Goal: Book appointment/travel/reservation

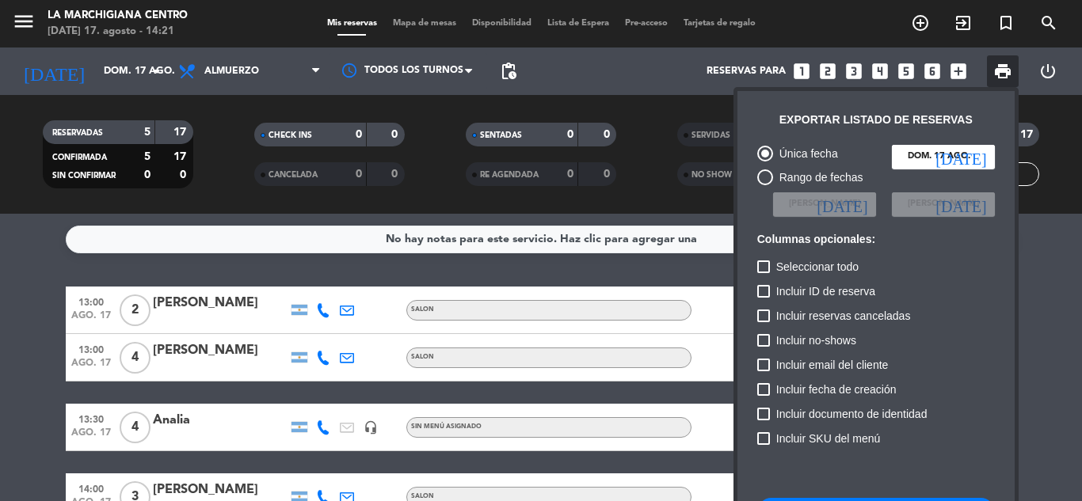
scroll to position [169, 0]
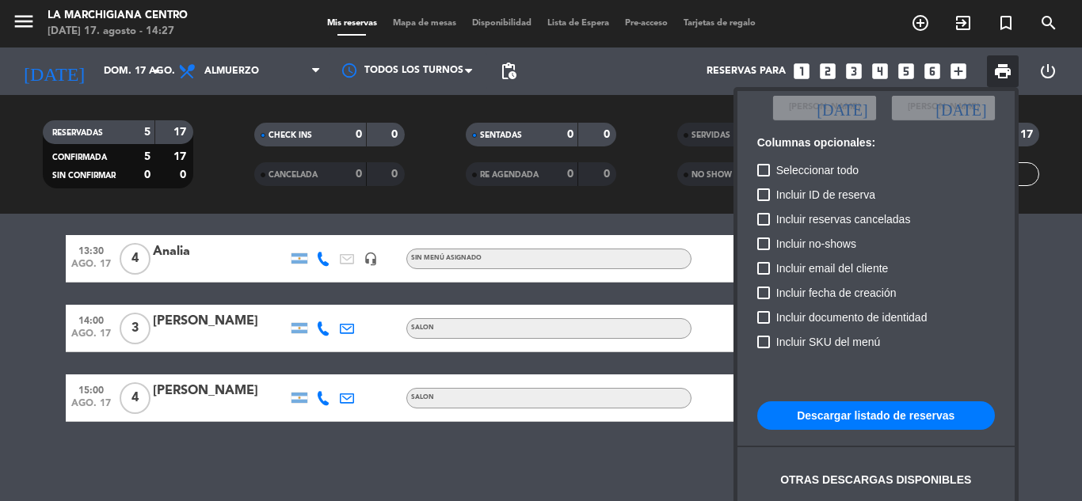
click at [243, 30] on div at bounding box center [541, 250] width 1082 height 501
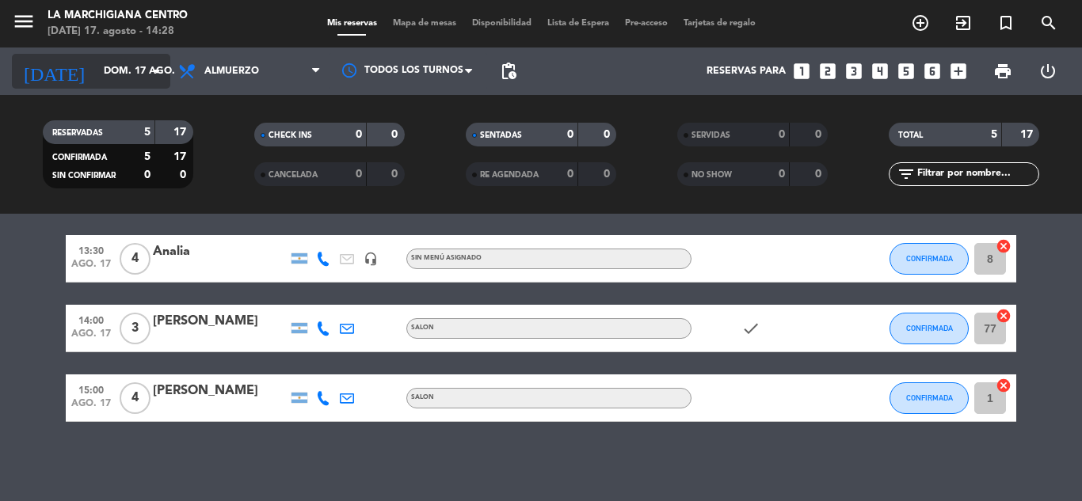
click at [123, 80] on input "dom. 17 ago." at bounding box center [163, 71] width 134 height 27
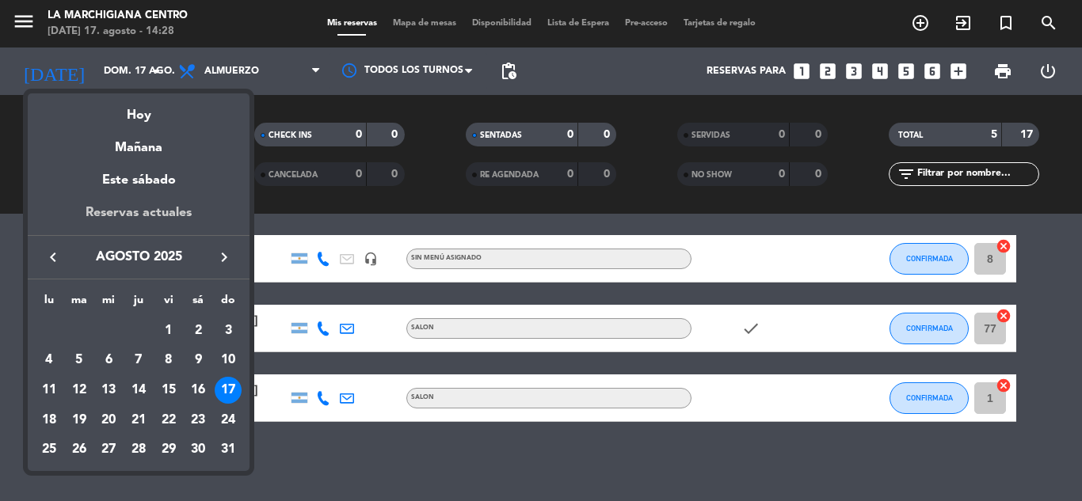
click at [148, 207] on div "Reservas actuales" at bounding box center [139, 219] width 222 height 32
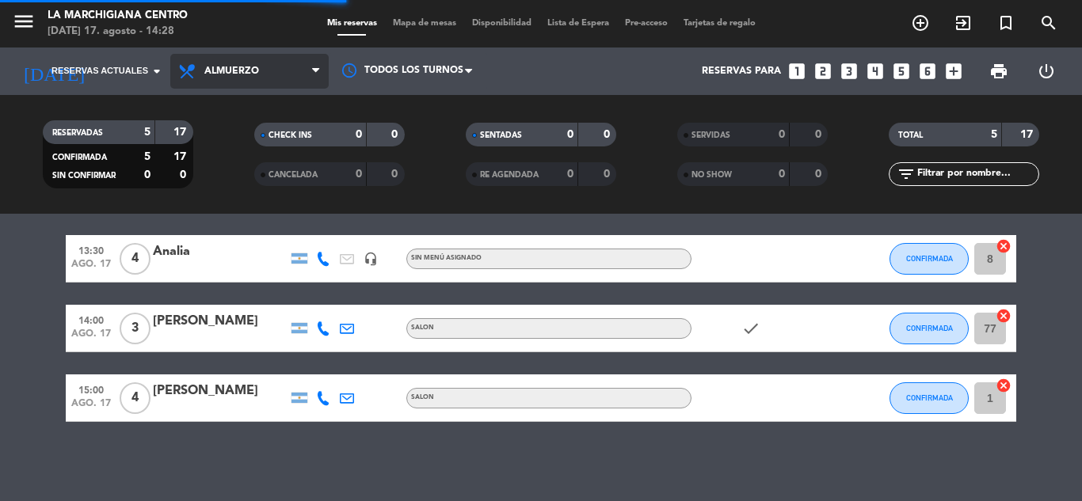
click at [264, 56] on span "Almuerzo" at bounding box center [249, 71] width 158 height 35
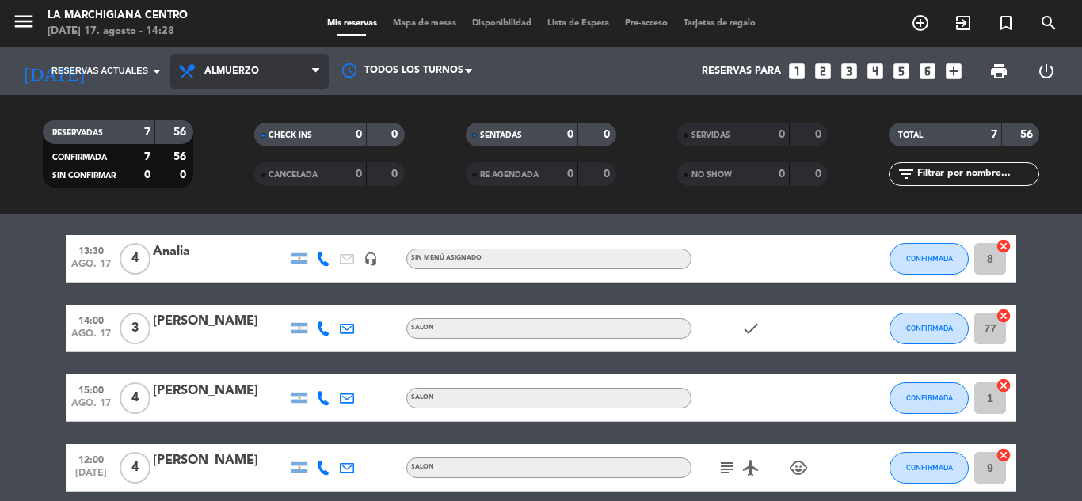
click at [245, 78] on span "Almuerzo" at bounding box center [249, 71] width 158 height 35
click at [245, 164] on div "menu La Marchigiana Centro [DATE] 17. agosto - 14:28 Mis reservas Mapa de mesas…" at bounding box center [541, 107] width 1082 height 214
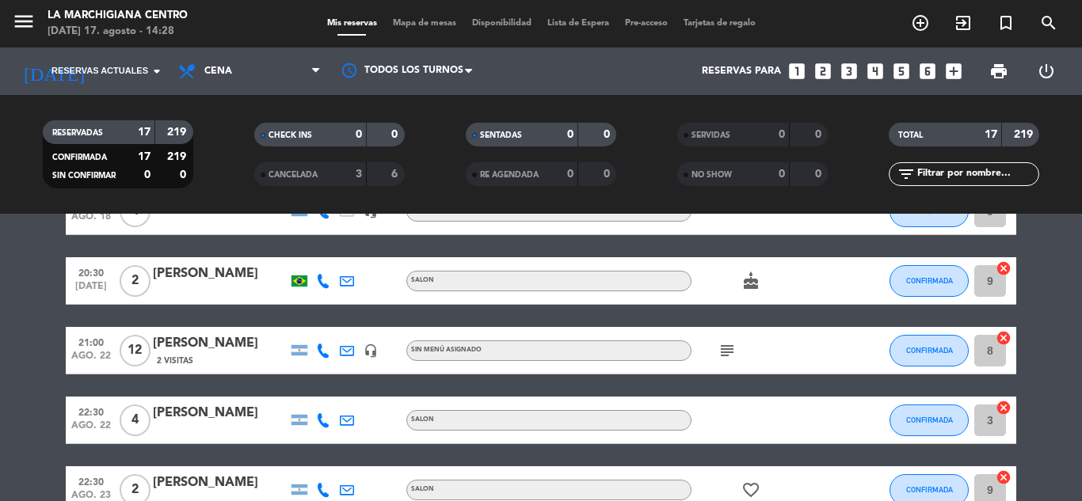
scroll to position [0, 0]
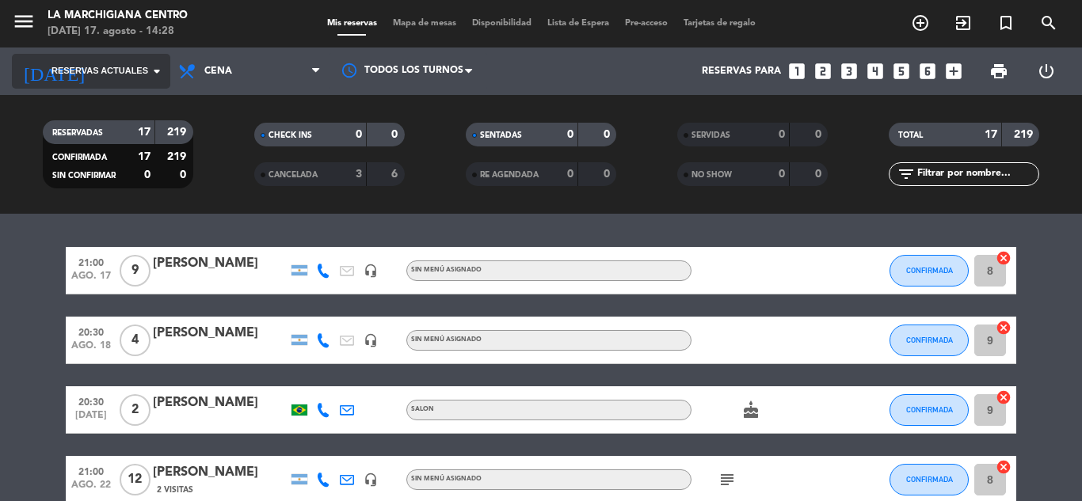
click at [165, 79] on icon "arrow_drop_down" at bounding box center [156, 71] width 19 height 19
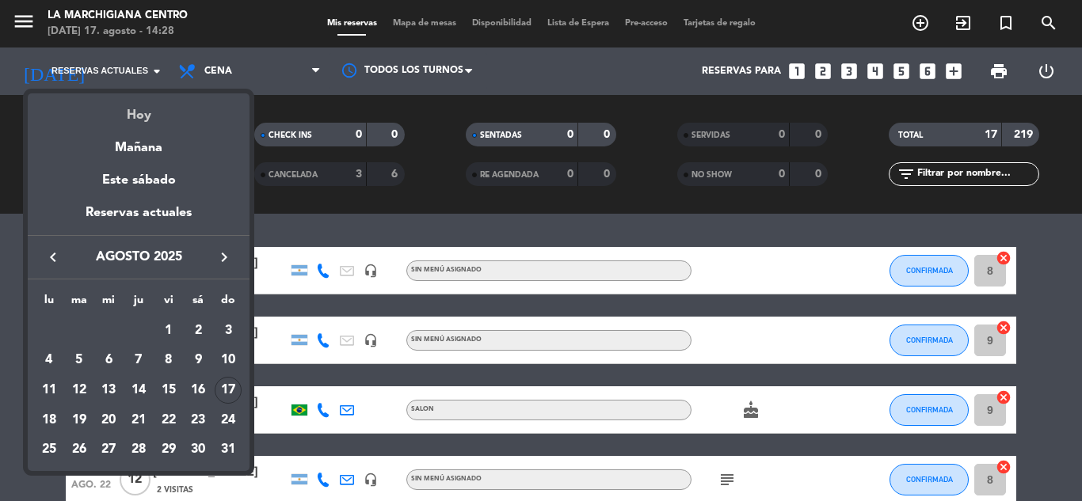
click at [159, 116] on div "Hoy" at bounding box center [139, 109] width 222 height 32
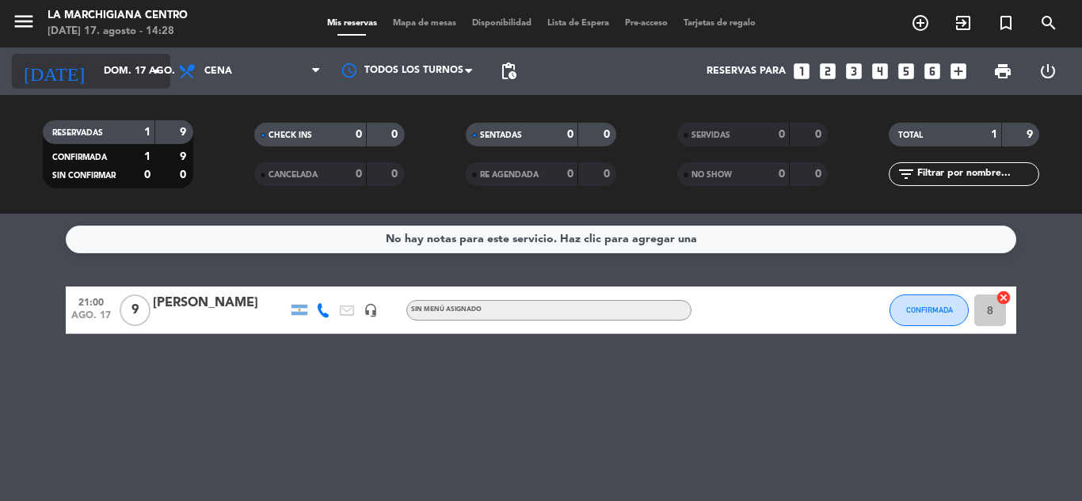
click at [153, 73] on icon "arrow_drop_down" at bounding box center [156, 71] width 19 height 19
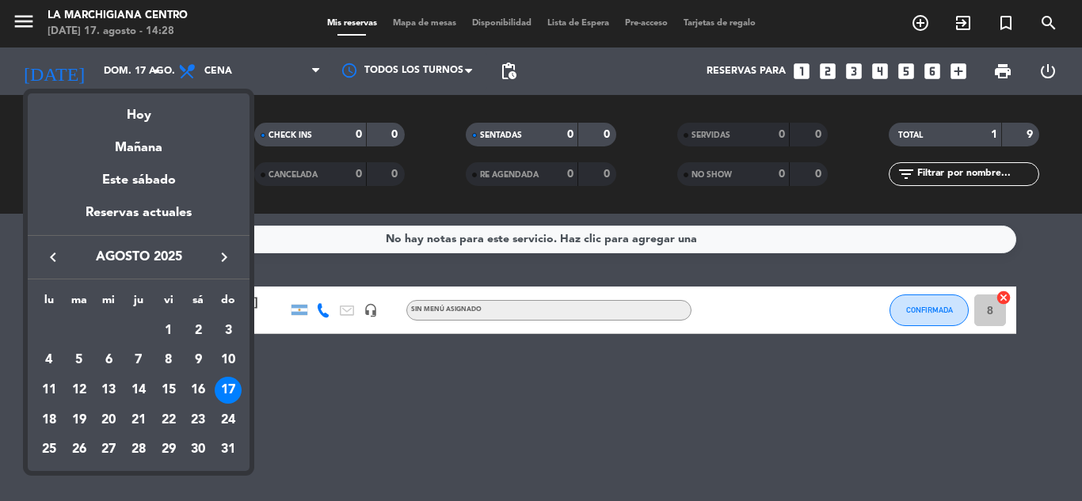
click at [150, 74] on div at bounding box center [541, 250] width 1082 height 501
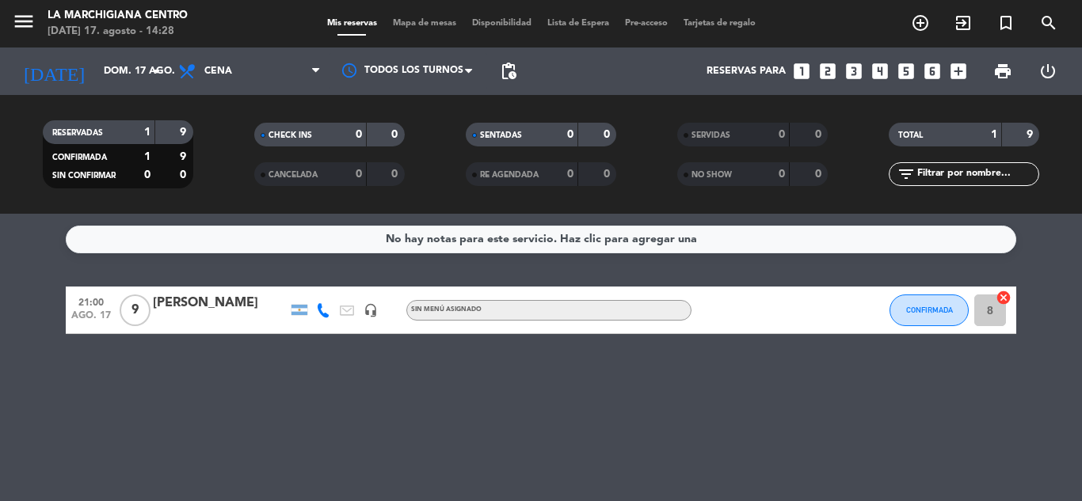
click at [150, 74] on icon "arrow_drop_down" at bounding box center [156, 71] width 19 height 19
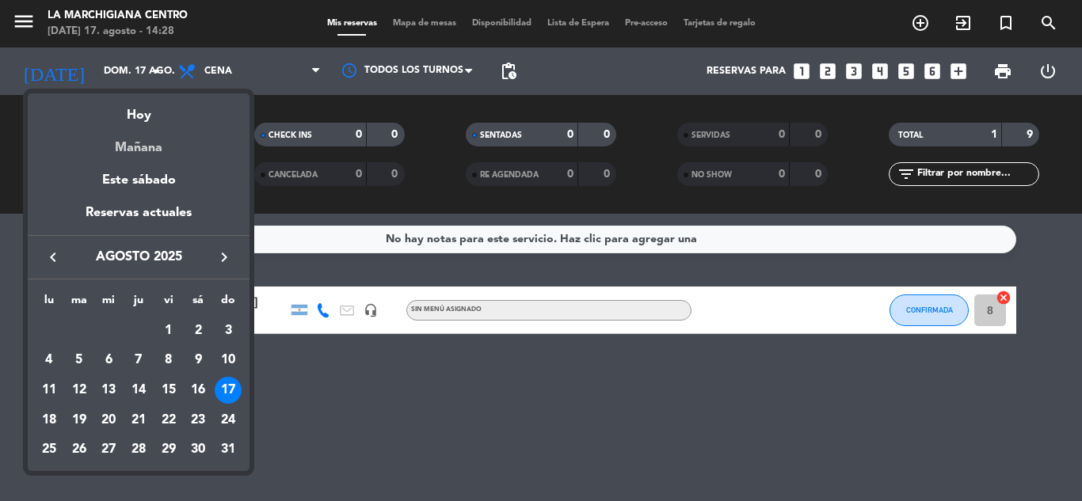
click at [143, 126] on div "Mañana" at bounding box center [139, 142] width 222 height 32
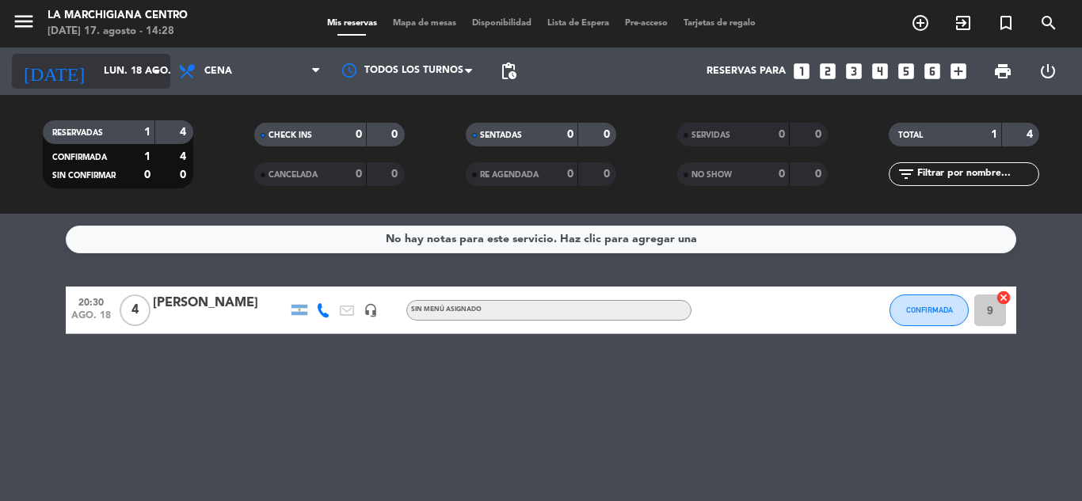
click at [158, 65] on icon "arrow_drop_down" at bounding box center [156, 71] width 19 height 19
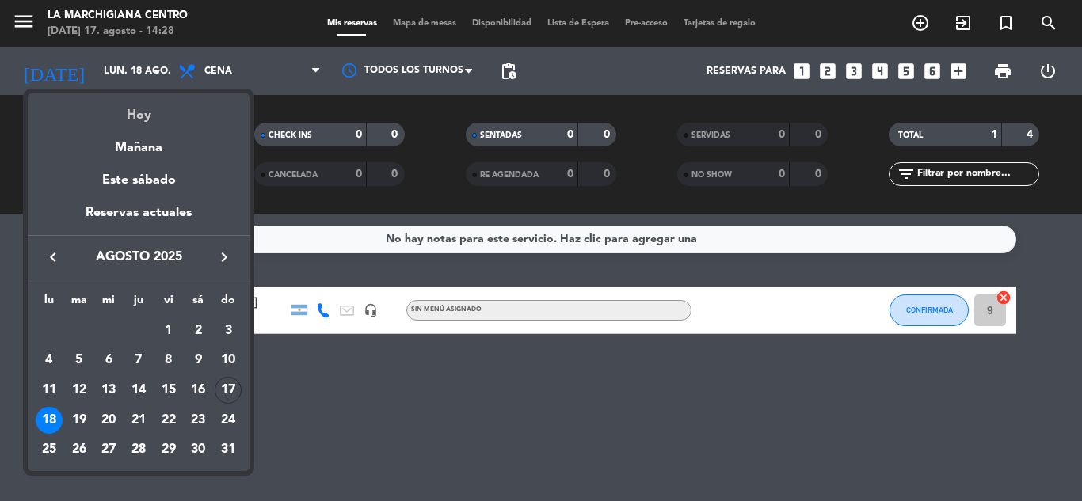
click at [152, 104] on div "Hoy" at bounding box center [139, 109] width 222 height 32
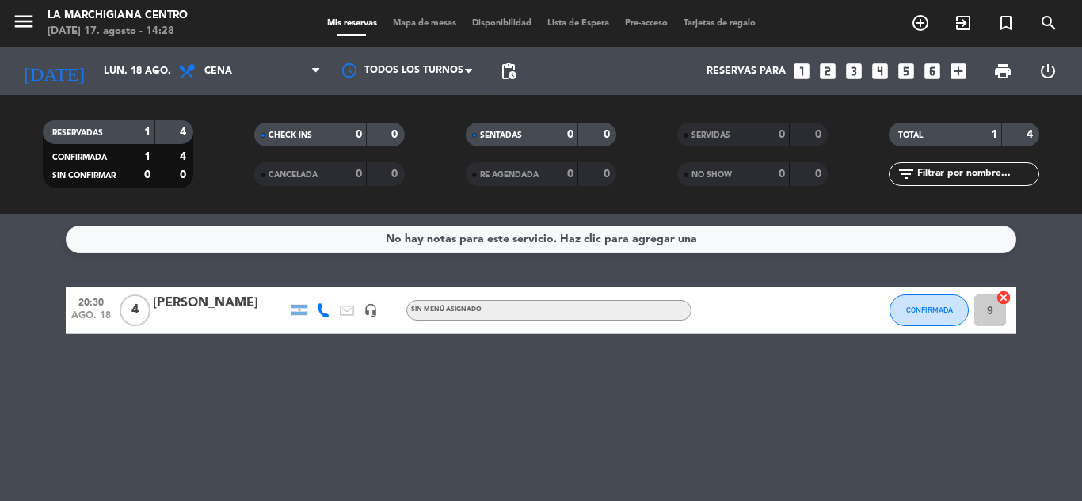
type input "dom. 17 ago."
click at [216, 59] on span "Cena" at bounding box center [249, 71] width 158 height 35
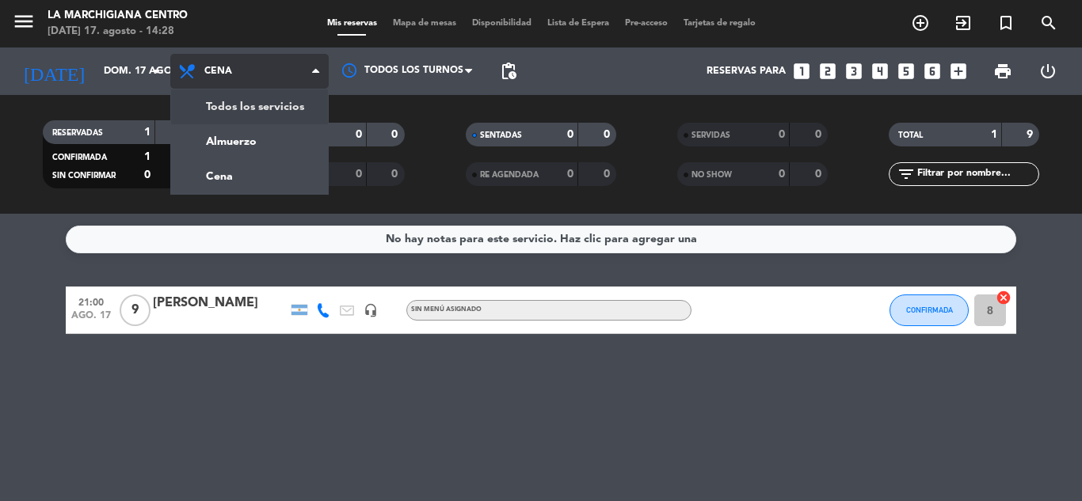
click at [234, 112] on div "menu La Marchigiana Centro [DATE] 17. agosto - 14:28 Mis reservas Mapa de mesas…" at bounding box center [541, 107] width 1082 height 214
